Goal: Register for event/course

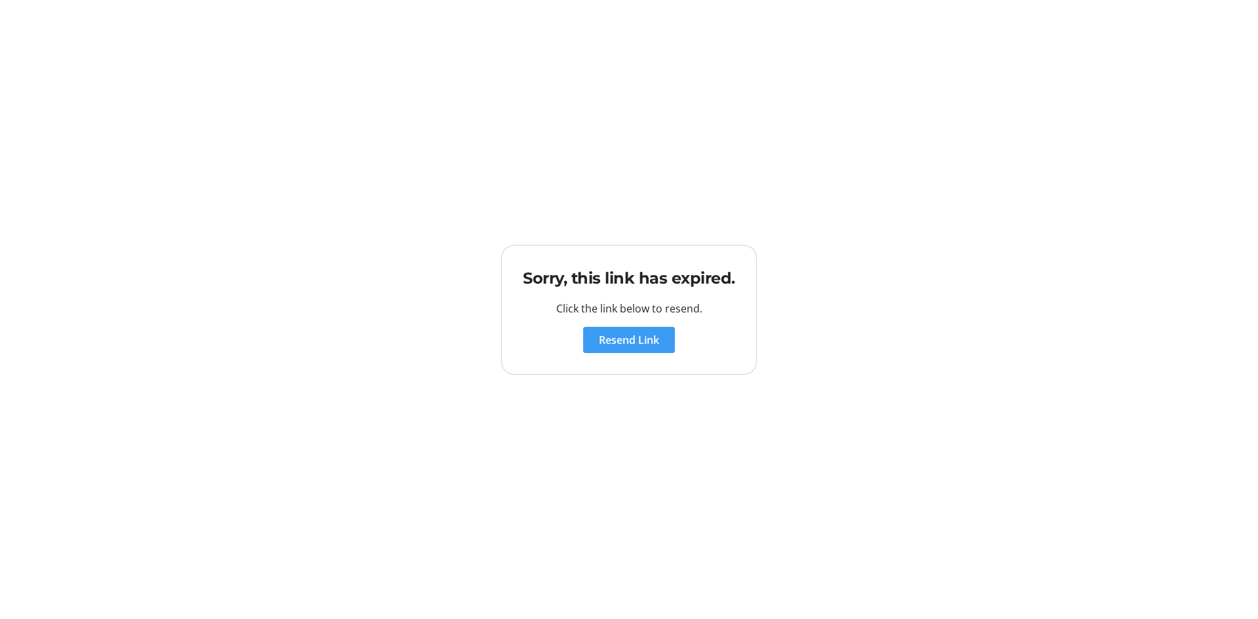
click at [647, 344] on span "Resend Link" at bounding box center [629, 340] width 60 height 16
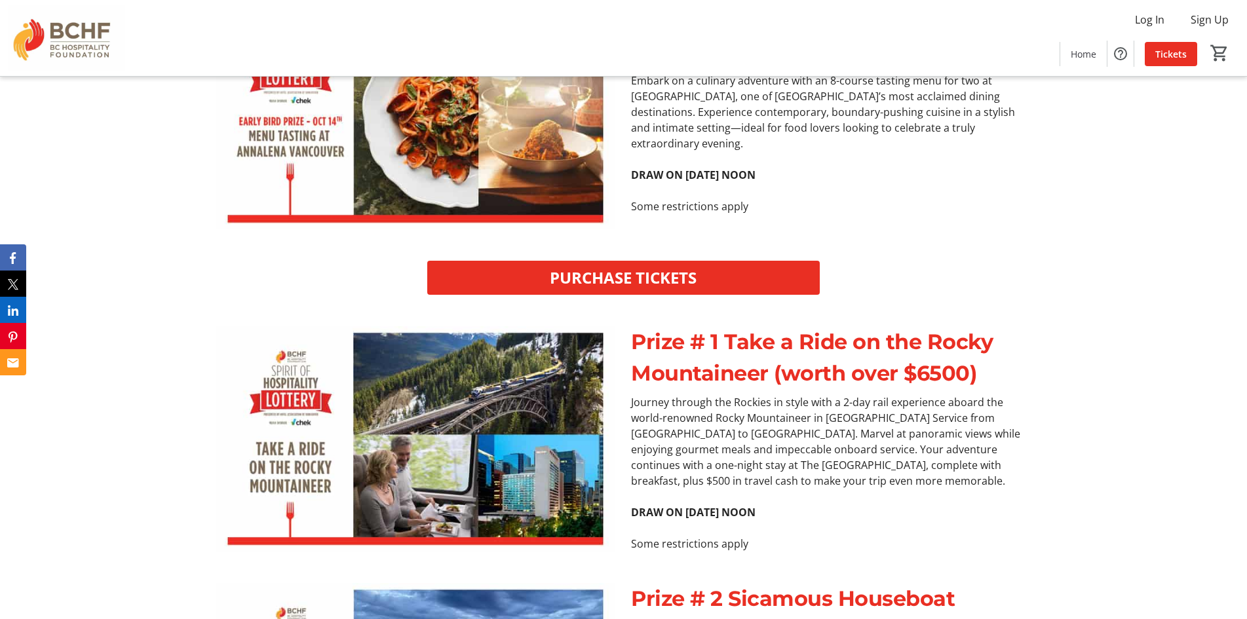
scroll to position [1572, 0]
